Goal: Task Accomplishment & Management: Use online tool/utility

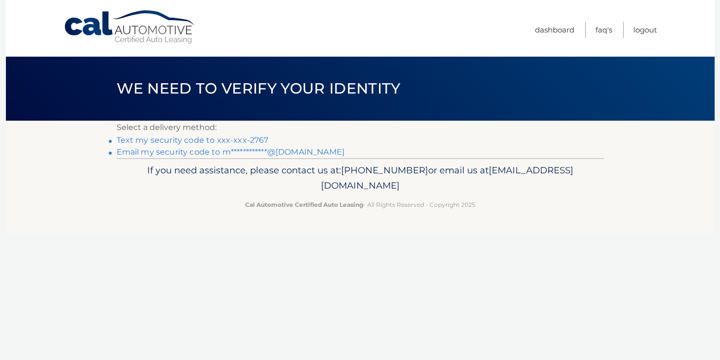
click at [222, 138] on link "Text my security code to xxx-xxx-2767" at bounding box center [193, 139] width 152 height 9
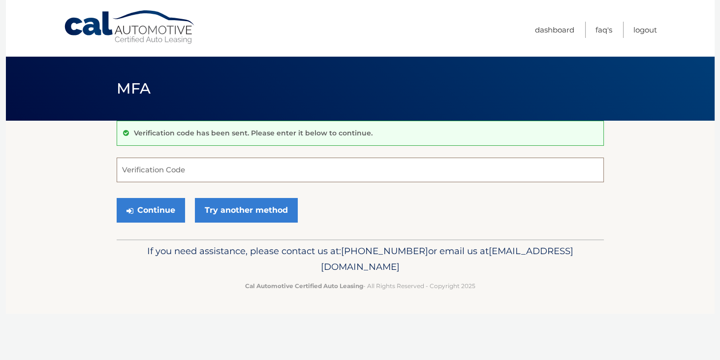
click at [201, 166] on input "Verification Code" at bounding box center [360, 170] width 487 height 25
type input "947724"
click at [125, 207] on button "Continue" at bounding box center [151, 210] width 68 height 25
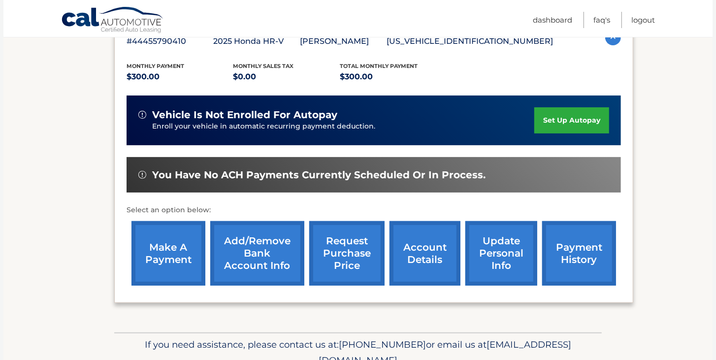
scroll to position [225, 0]
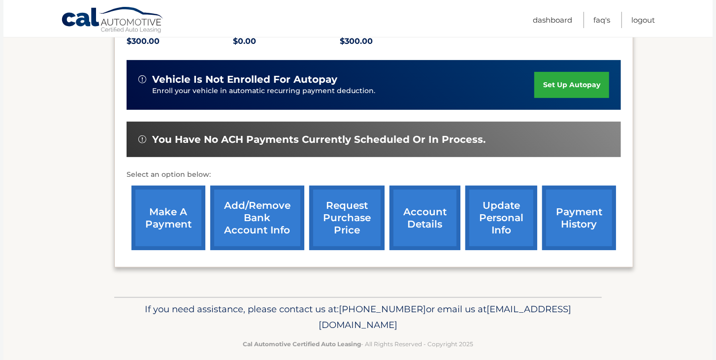
click at [186, 223] on link "make a payment" at bounding box center [168, 218] width 74 height 65
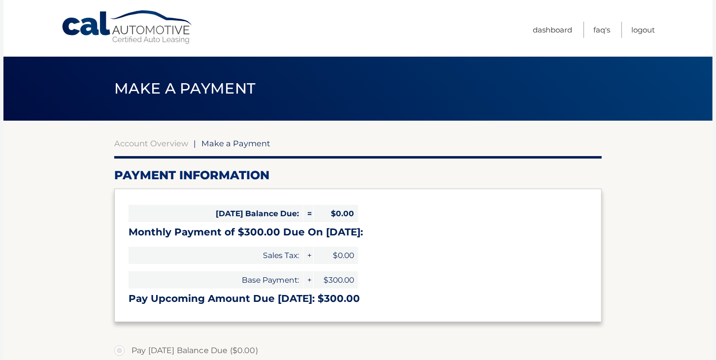
select select "NDEyN2UwZTMtYmYxNS00YjhhLThkN2MtNmM2NTc0MDg4N2Yw"
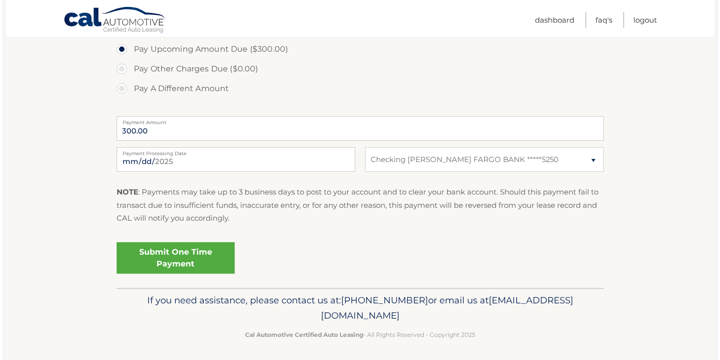
scroll to position [343, 0]
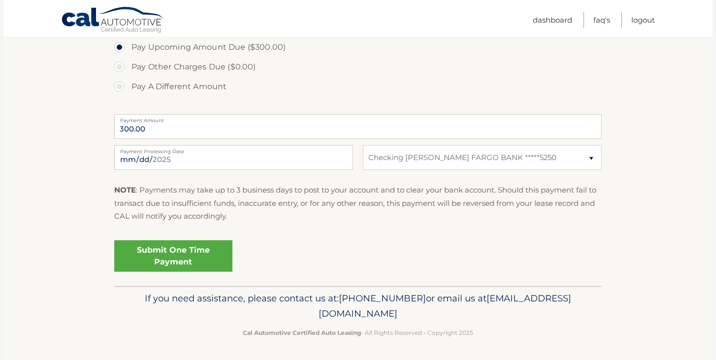
click at [197, 257] on link "Submit One Time Payment" at bounding box center [173, 256] width 118 height 32
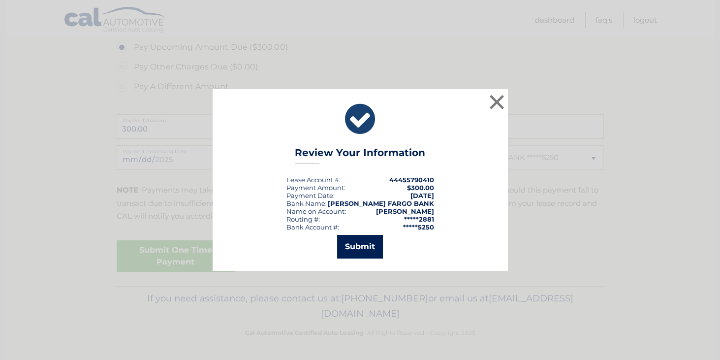
click at [351, 242] on button "Submit" at bounding box center [360, 247] width 46 height 24
